Goal: Information Seeking & Learning: Learn about a topic

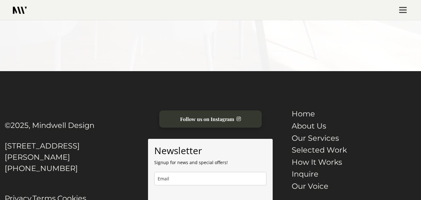
scroll to position [343, 0]
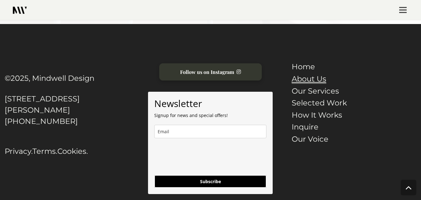
click at [311, 78] on link "About Us" at bounding box center [309, 78] width 35 height 9
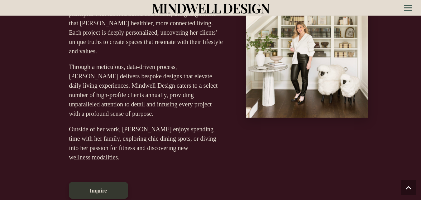
scroll to position [187, 0]
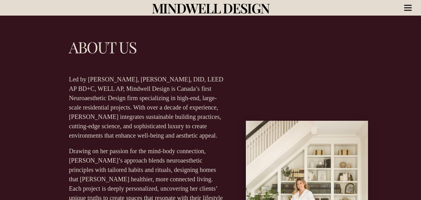
click at [408, 7] on icon "Menu" at bounding box center [407, 7] width 7 height 1
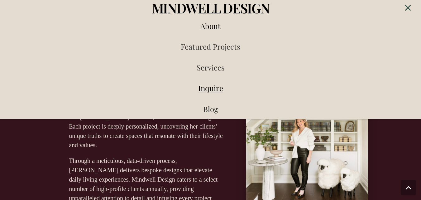
scroll to position [249, 0]
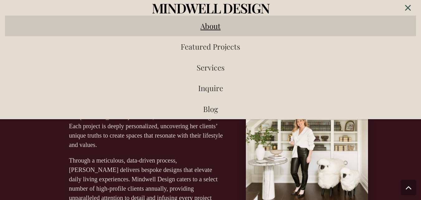
click at [211, 26] on span "About" at bounding box center [210, 26] width 20 height 10
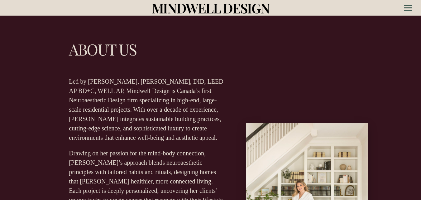
scroll to position [184, 0]
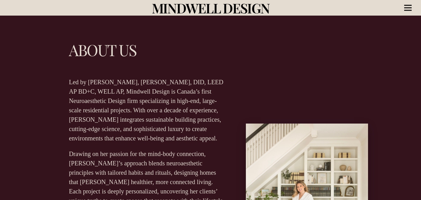
click at [408, 8] on icon "Menu" at bounding box center [407, 7] width 7 height 1
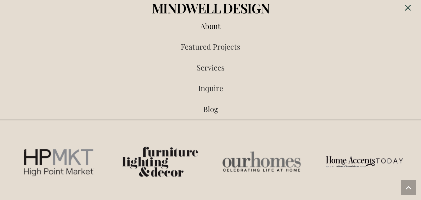
scroll to position [496, 0]
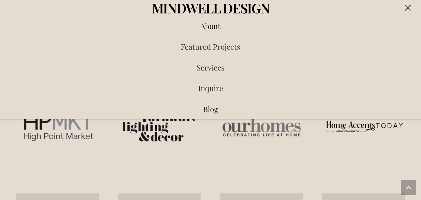
click at [296, 134] on img "Link" at bounding box center [262, 127] width 84 height 84
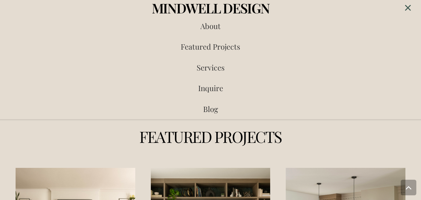
scroll to position [839, 0]
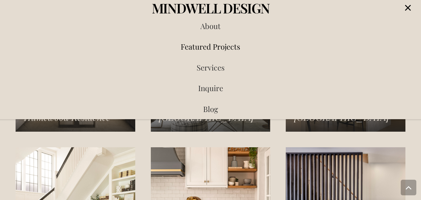
click at [410, 9] on icon "Menu" at bounding box center [408, 8] width 6 height 6
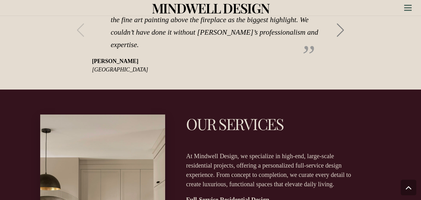
scroll to position [1244, 0]
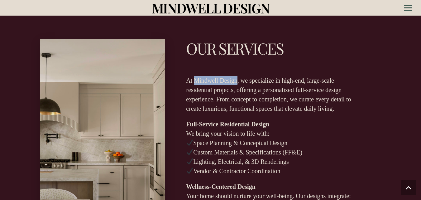
copy p "Mindwell Design"
drag, startPoint x: 236, startPoint y: 41, endPoint x: 197, endPoint y: 42, distance: 39.3
click at [197, 76] on p "At Mindwell Design, we specialize in high-end, large-scale residential projects…" at bounding box center [269, 94] width 167 height 37
